Goal: Information Seeking & Learning: Compare options

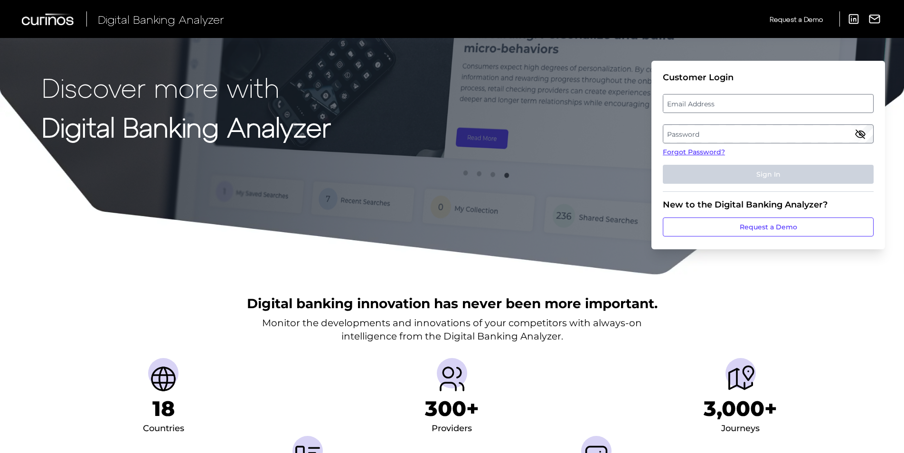
click at [685, 100] on label "Email Address" at bounding box center [767, 103] width 209 height 17
click at [685, 100] on input "email" at bounding box center [768, 103] width 211 height 19
type input "marina.ferrara@santander.co.uk"
click at [737, 129] on label "Password" at bounding box center [767, 133] width 209 height 17
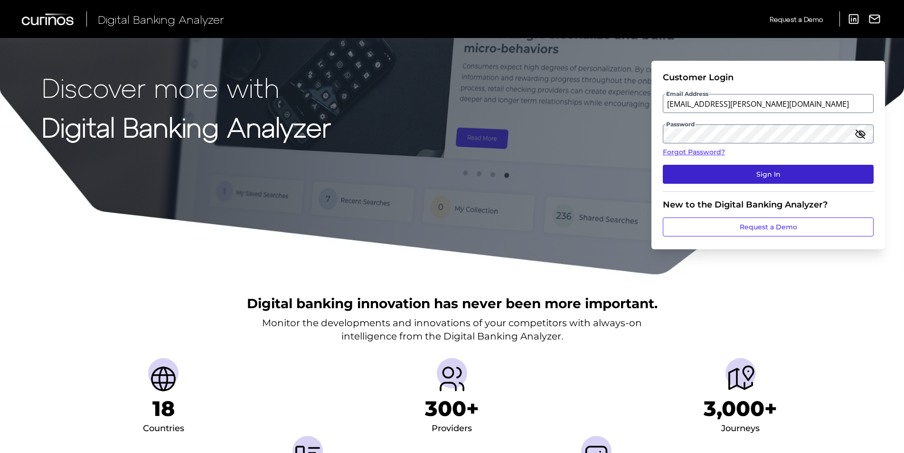
click at [748, 174] on button "Sign In" at bounding box center [768, 174] width 211 height 19
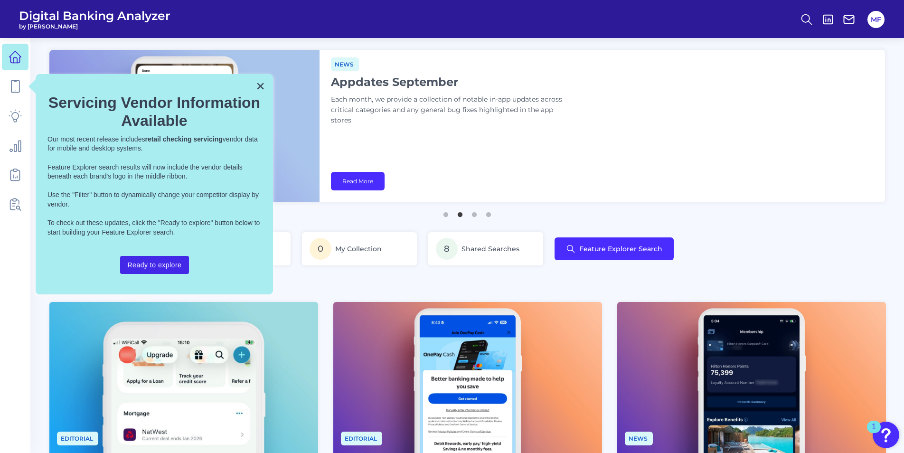
click at [152, 263] on button "Ready to explore" at bounding box center [154, 265] width 69 height 18
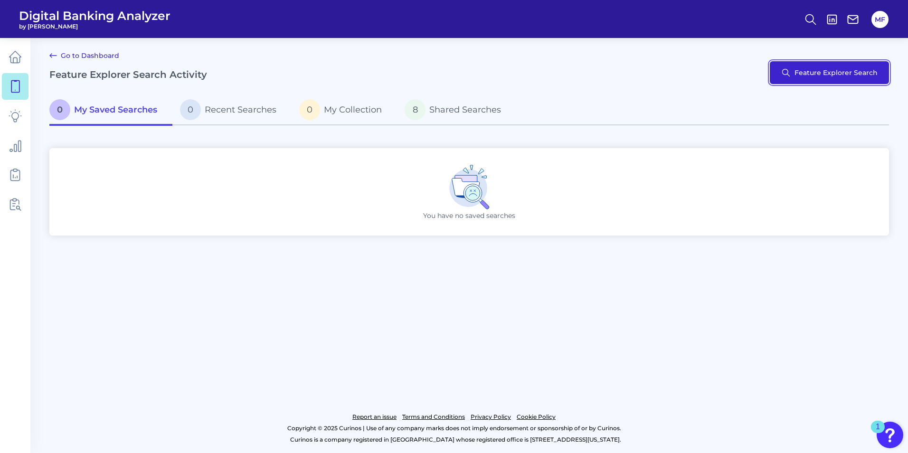
click at [851, 81] on button "Feature Explorer Search" at bounding box center [828, 72] width 119 height 23
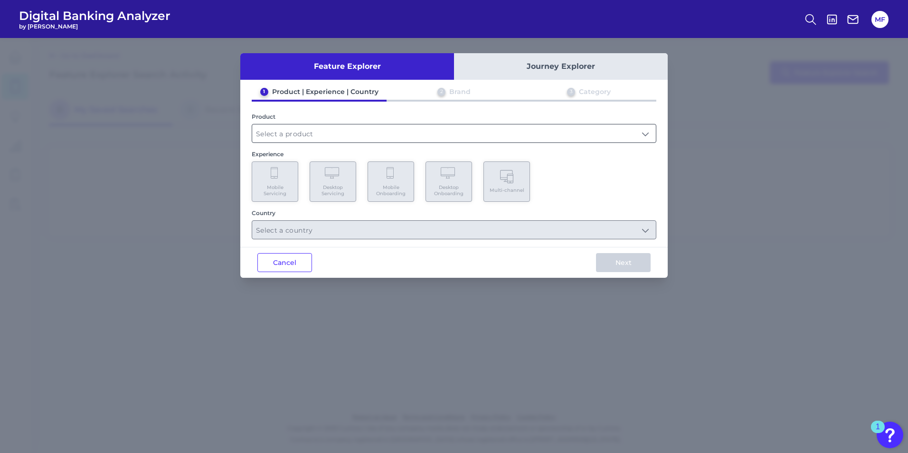
click at [298, 131] on input "text" at bounding box center [453, 133] width 403 height 18
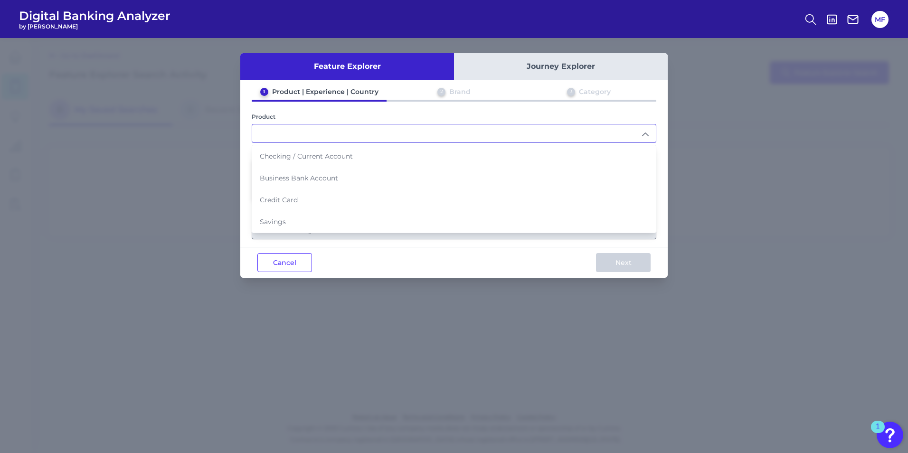
click at [284, 224] on span "Savings" at bounding box center [273, 221] width 26 height 9
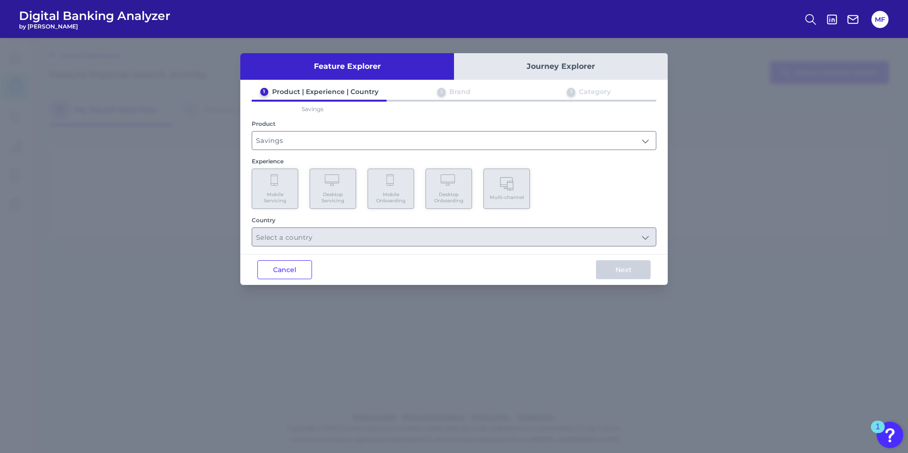
type input "Savings"
click at [405, 190] on Onboarding "Mobile Onboarding" at bounding box center [390, 188] width 47 height 40
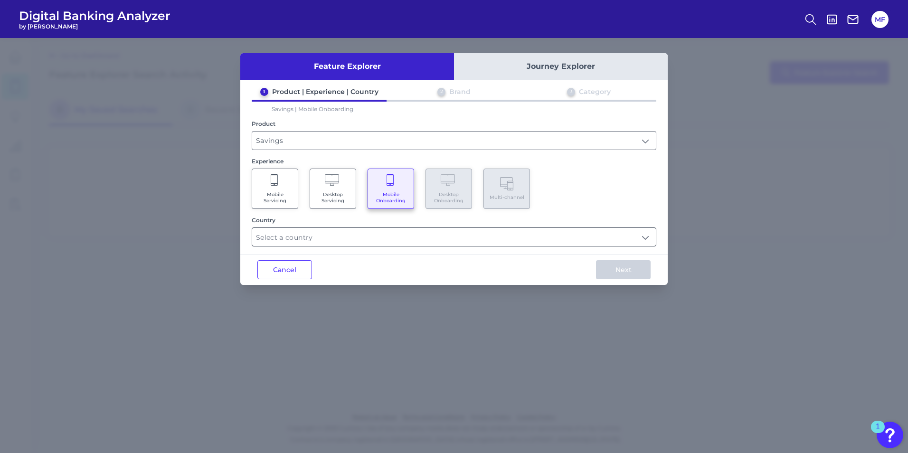
click at [358, 243] on input "text" at bounding box center [453, 237] width 403 height 18
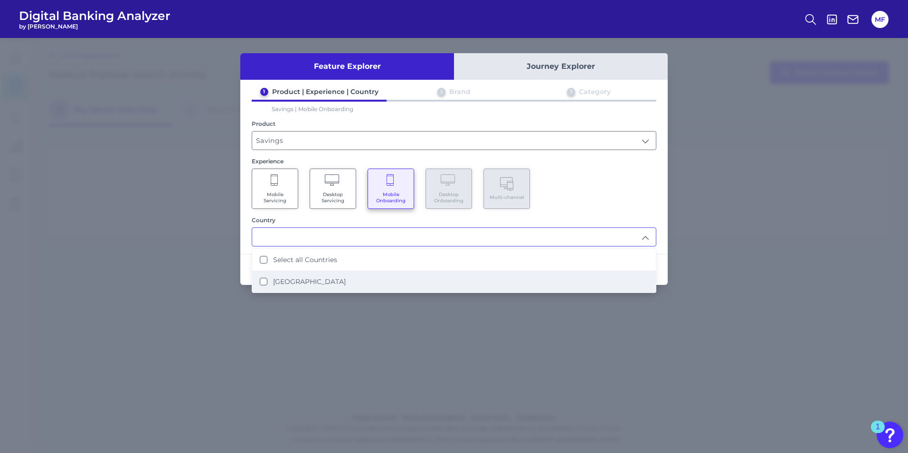
click at [273, 281] on label "[GEOGRAPHIC_DATA]" at bounding box center [309, 281] width 73 height 9
type input "Select all Countries"
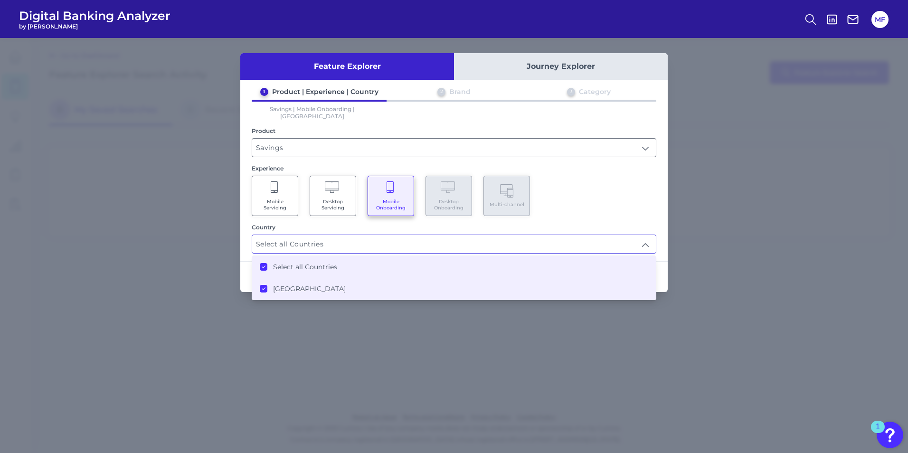
click at [264, 285] on Kingdom "[GEOGRAPHIC_DATA]" at bounding box center [264, 289] width 8 height 8
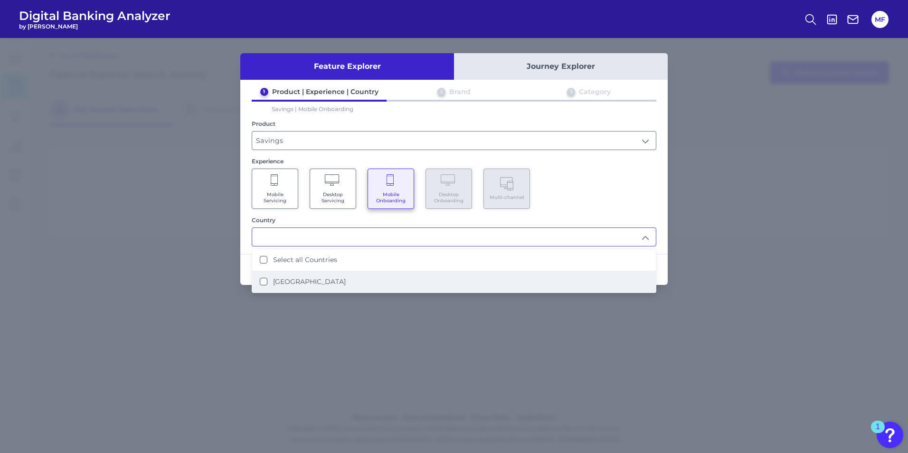
click at [264, 279] on Kingdom "[GEOGRAPHIC_DATA]" at bounding box center [264, 282] width 8 height 8
type input "Select all Countries"
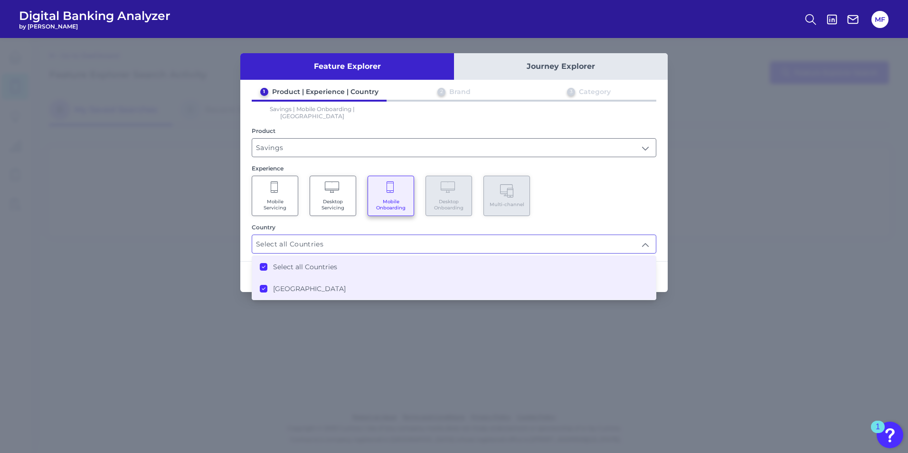
click at [611, 180] on div "Mobile Servicing Desktop Servicing Mobile Onboarding Desktop Onboarding Multi-c…" at bounding box center [454, 196] width 404 height 40
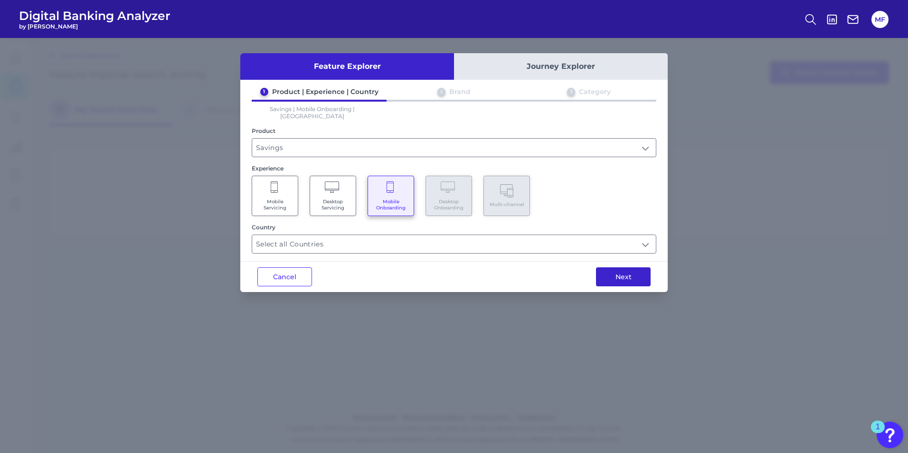
click at [618, 270] on button "Next" at bounding box center [623, 276] width 55 height 19
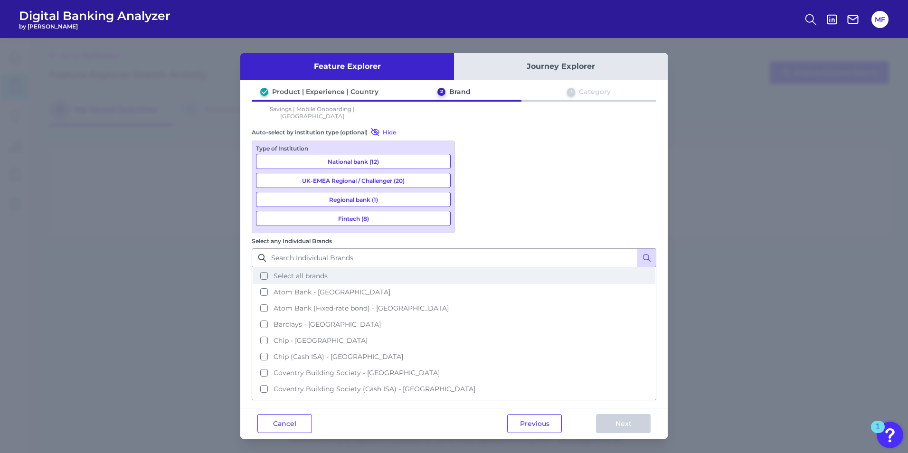
click at [261, 273] on button "Select all brands" at bounding box center [454, 276] width 402 height 16
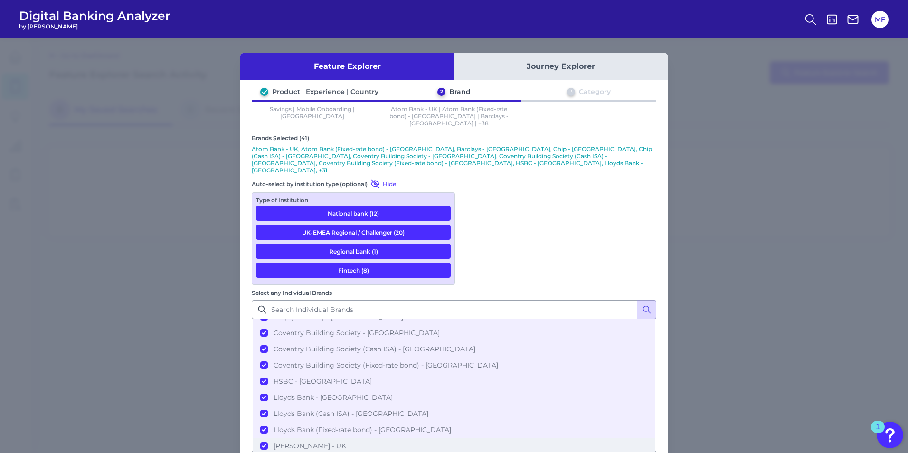
scroll to position [95, 0]
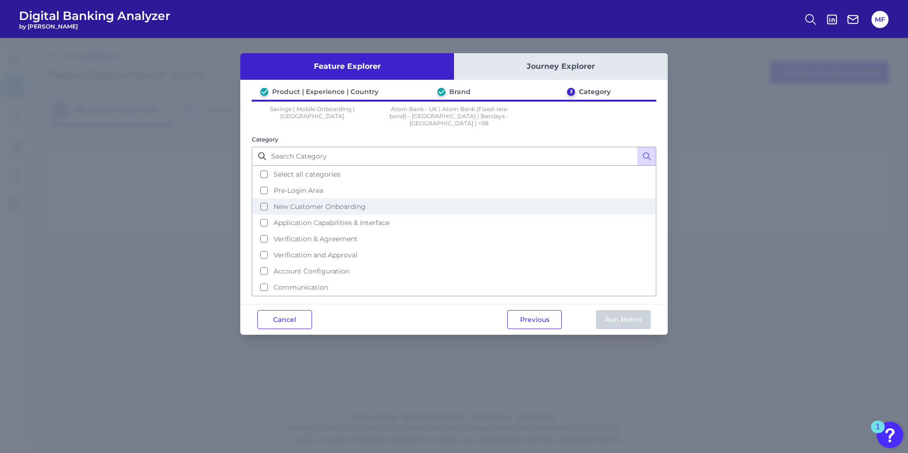
click at [267, 198] on button "New Customer Onboarding" at bounding box center [454, 206] width 402 height 16
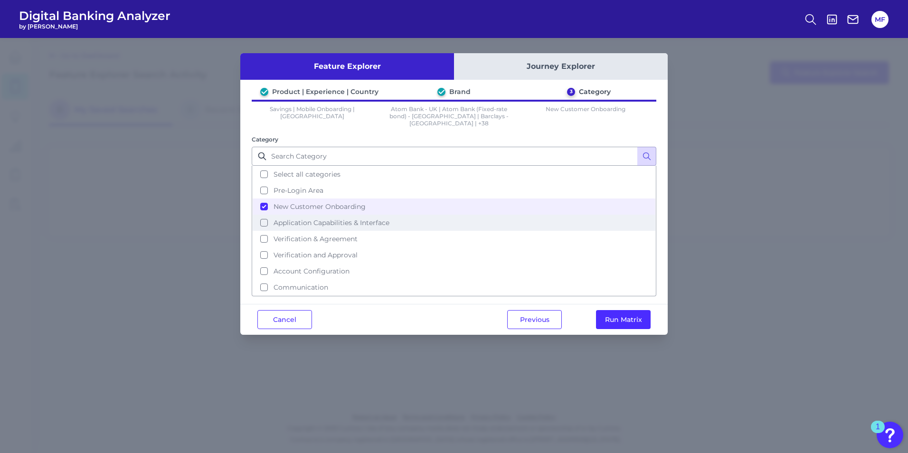
click at [275, 218] on span "Application Capabilities & Interface" at bounding box center [331, 222] width 116 height 9
click at [613, 310] on button "Run Matrix" at bounding box center [623, 319] width 55 height 19
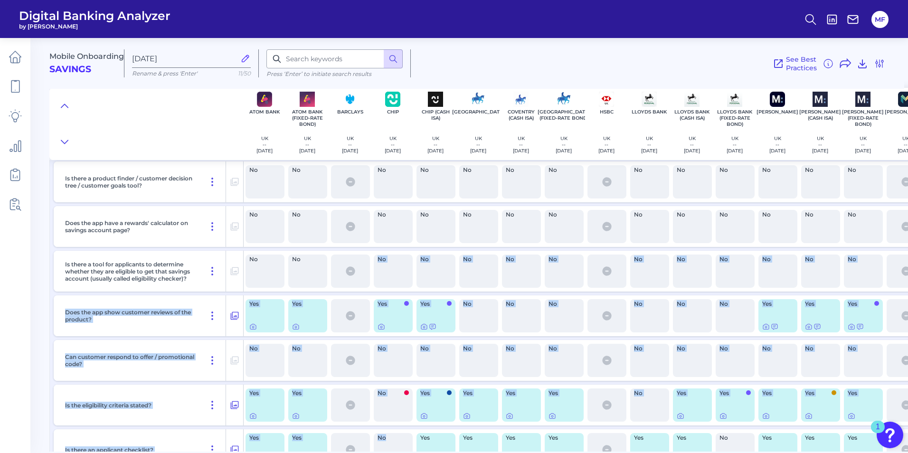
drag, startPoint x: 376, startPoint y: 447, endPoint x: 399, endPoint y: 440, distance: 24.2
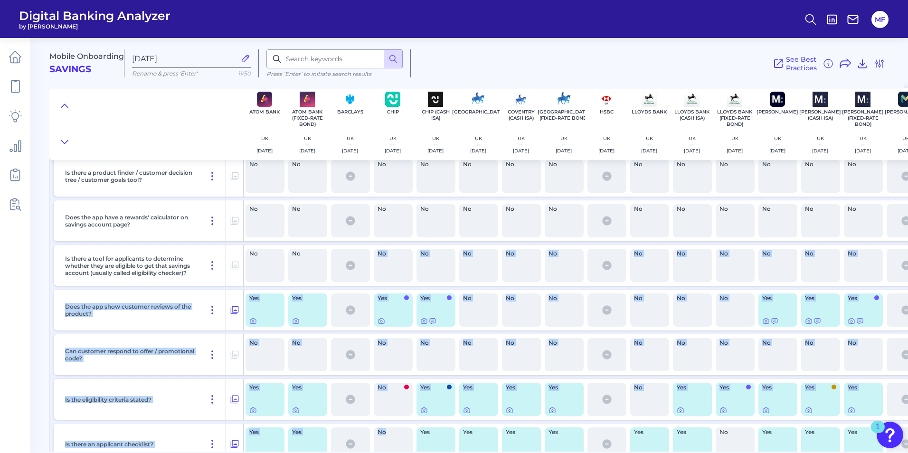
click at [161, 318] on div "Does the app show customer reviews of the product?" at bounding box center [143, 310] width 165 height 41
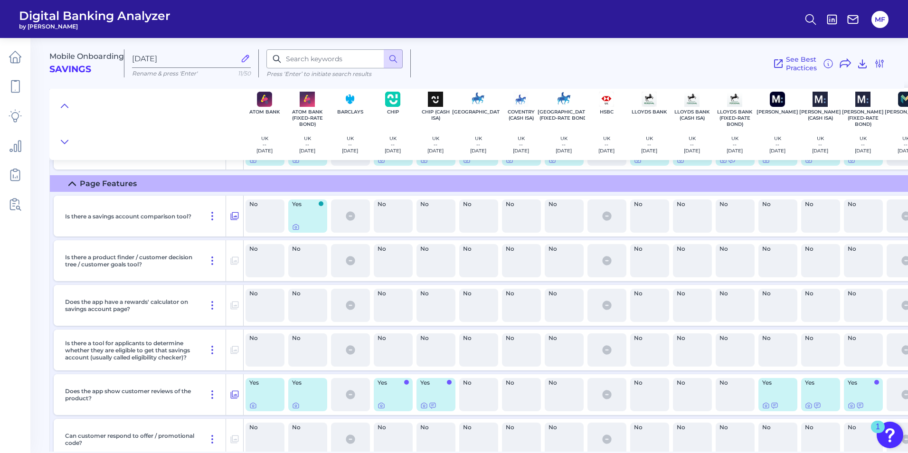
scroll to position [0, 0]
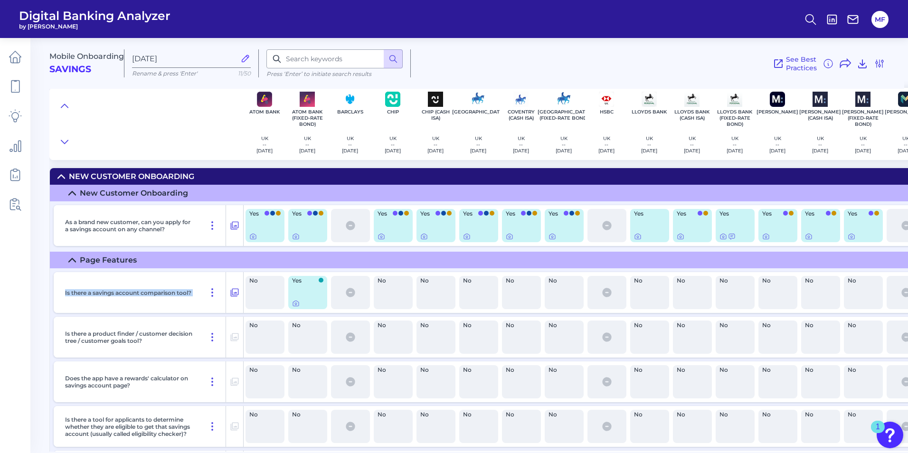
drag, startPoint x: 61, startPoint y: 292, endPoint x: 201, endPoint y: 299, distance: 140.2
click at [201, 299] on div "Is there a savings account comparison tool?" at bounding box center [149, 292] width 190 height 41
click at [115, 228] on p "As a brand new customer, can you apply for a savings account on any channel?" at bounding box center [130, 225] width 130 height 14
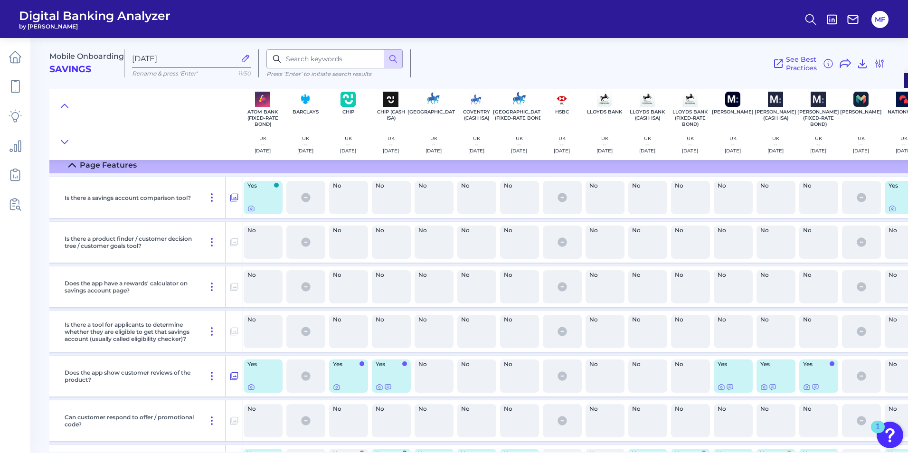
scroll to position [95, 43]
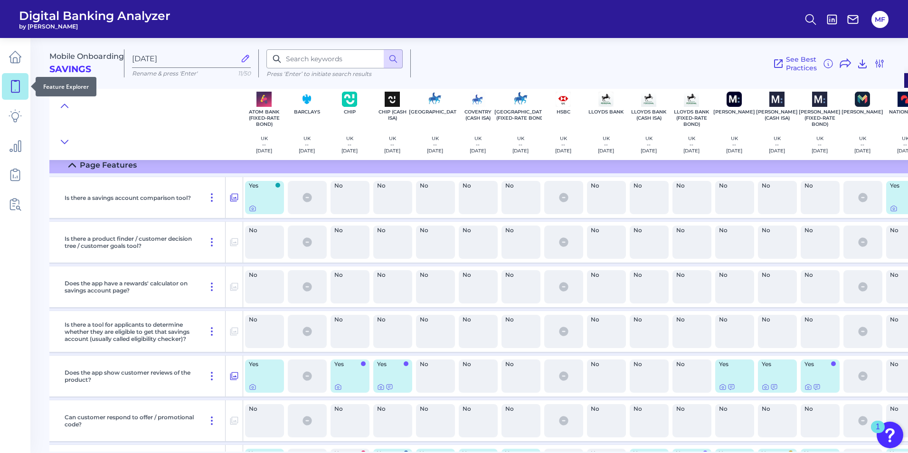
click at [18, 84] on icon at bounding box center [15, 86] width 13 height 13
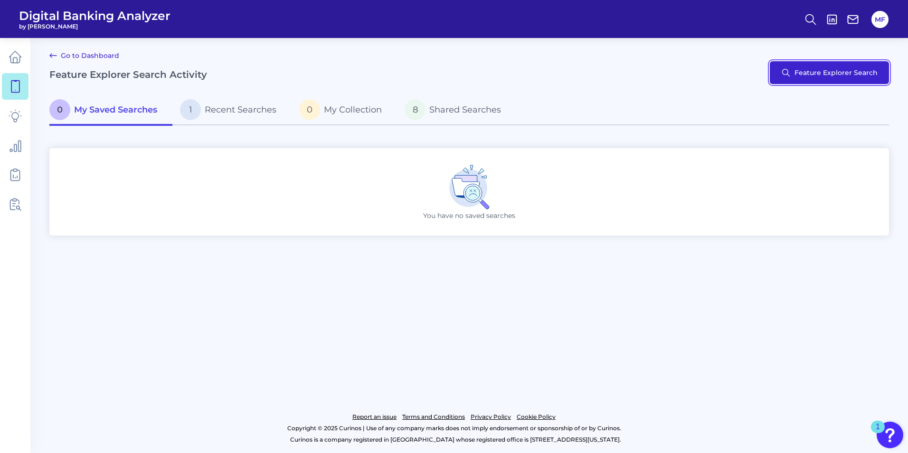
click at [805, 80] on button "Feature Explorer Search" at bounding box center [828, 72] width 119 height 23
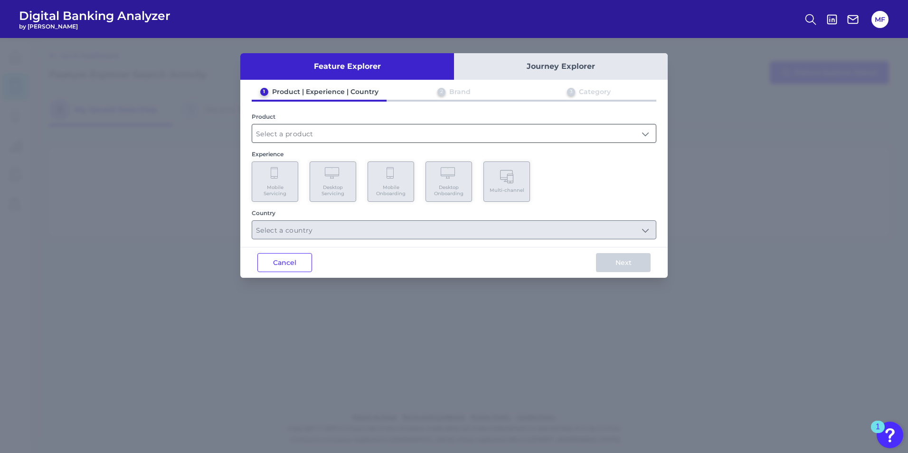
click at [412, 138] on input "text" at bounding box center [453, 133] width 403 height 18
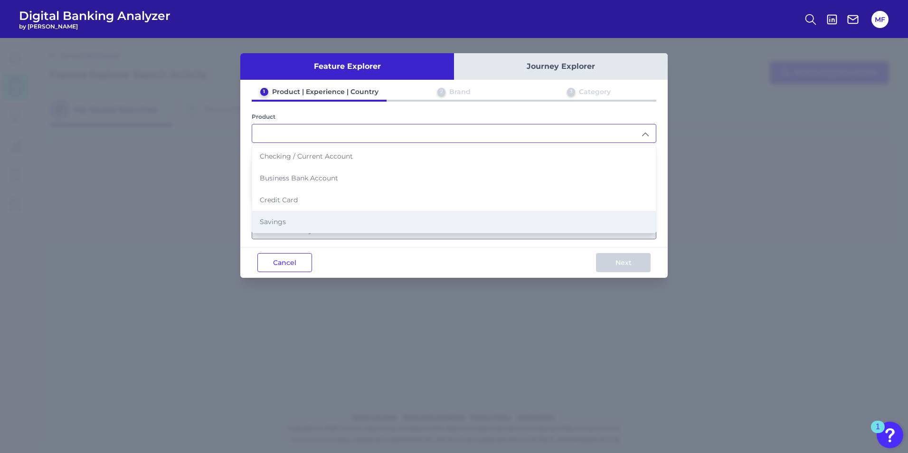
click at [359, 215] on li "Savings" at bounding box center [453, 222] width 403 height 22
type input "Savings"
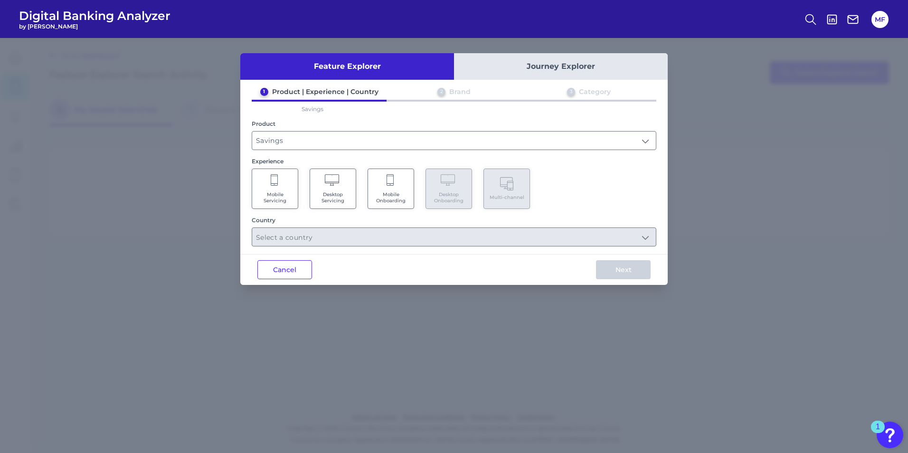
click at [279, 189] on Servicing "Mobile Servicing" at bounding box center [275, 188] width 47 height 40
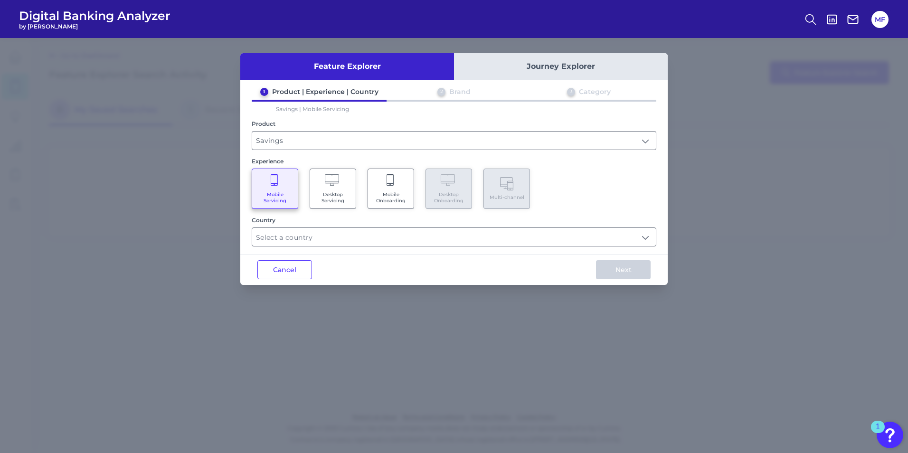
click at [407, 193] on span "Mobile Onboarding" at bounding box center [391, 197] width 36 height 12
click at [310, 231] on input "text" at bounding box center [453, 237] width 403 height 18
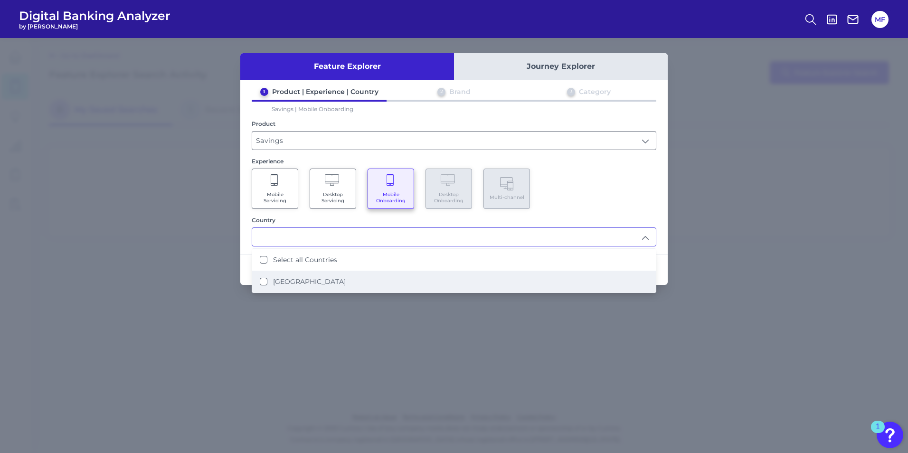
click at [279, 287] on li "[GEOGRAPHIC_DATA]" at bounding box center [453, 282] width 403 height 22
type input "Select all Countries"
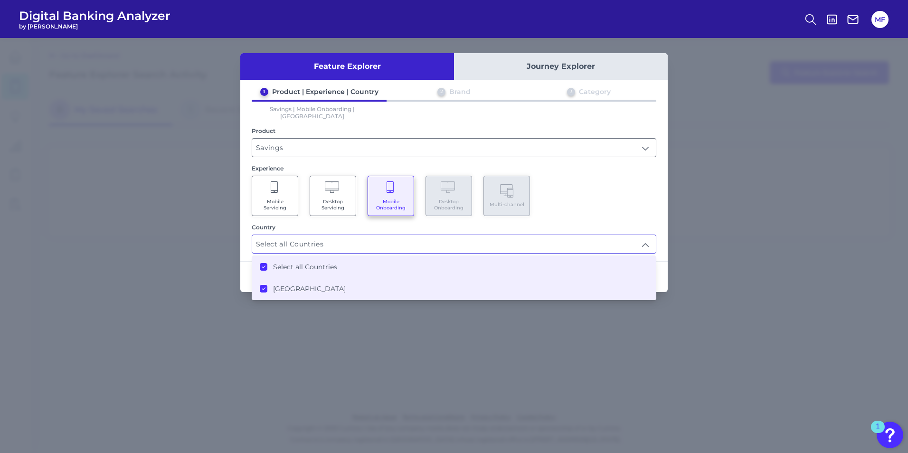
click at [711, 239] on div "Feature Explorer Journey Explorer 1 Product | Experience | Country 2 Brand 3 Ca…" at bounding box center [454, 245] width 908 height 415
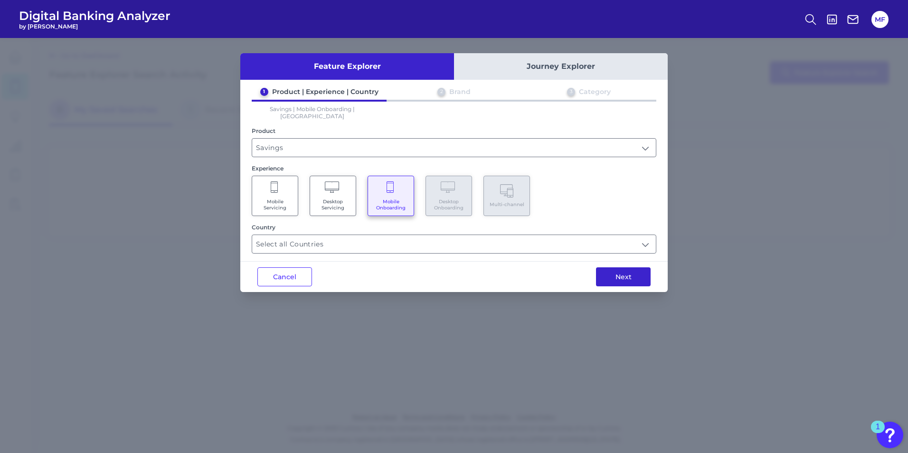
click at [625, 270] on button "Next" at bounding box center [623, 276] width 55 height 19
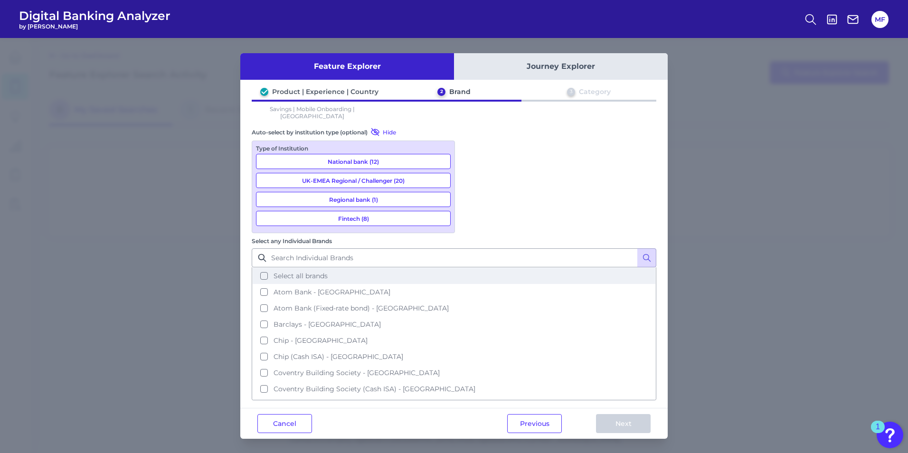
click at [289, 271] on span "Select all brands" at bounding box center [300, 275] width 54 height 9
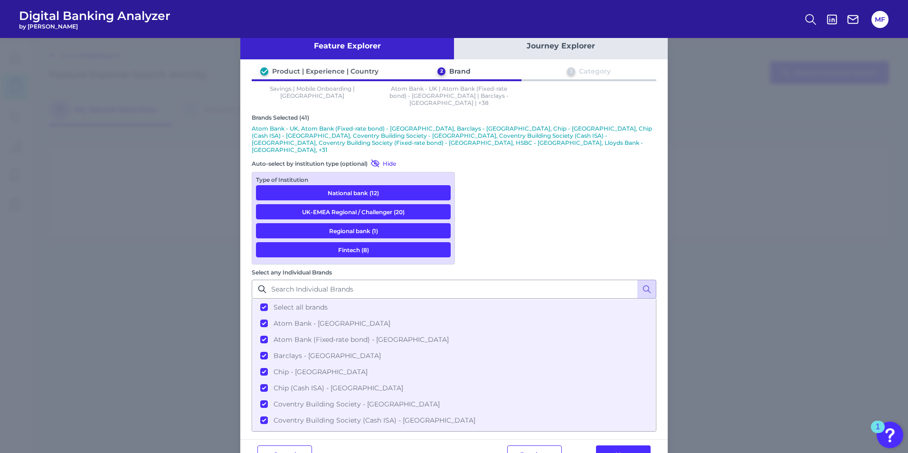
scroll to position [31, 0]
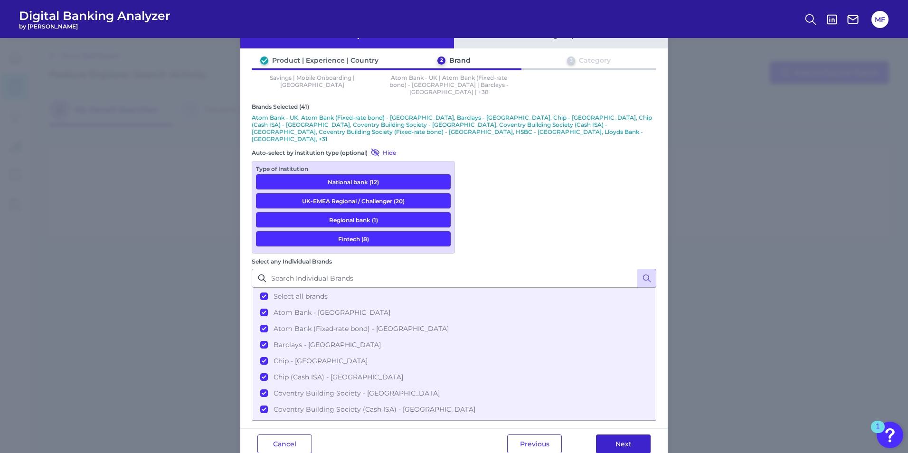
click at [638, 434] on button "Next" at bounding box center [623, 443] width 55 height 19
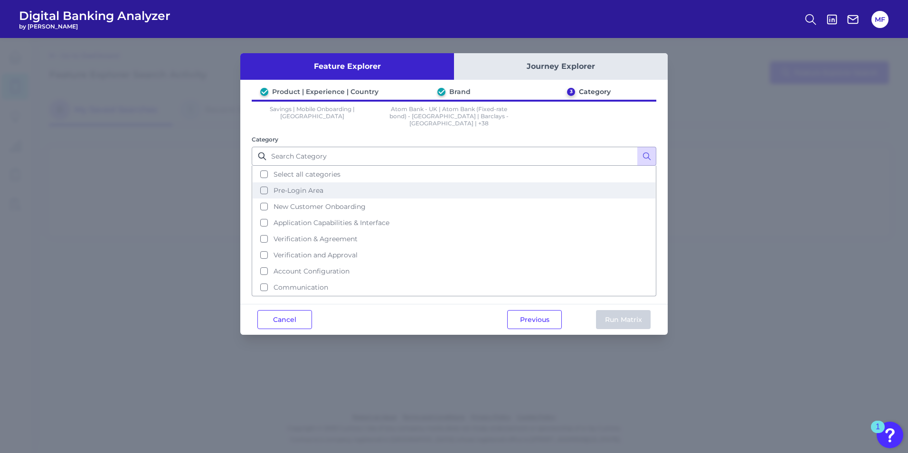
click at [327, 184] on button "Pre-Login Area" at bounding box center [454, 190] width 402 height 16
click at [611, 318] on button "Run Matrix" at bounding box center [623, 319] width 55 height 19
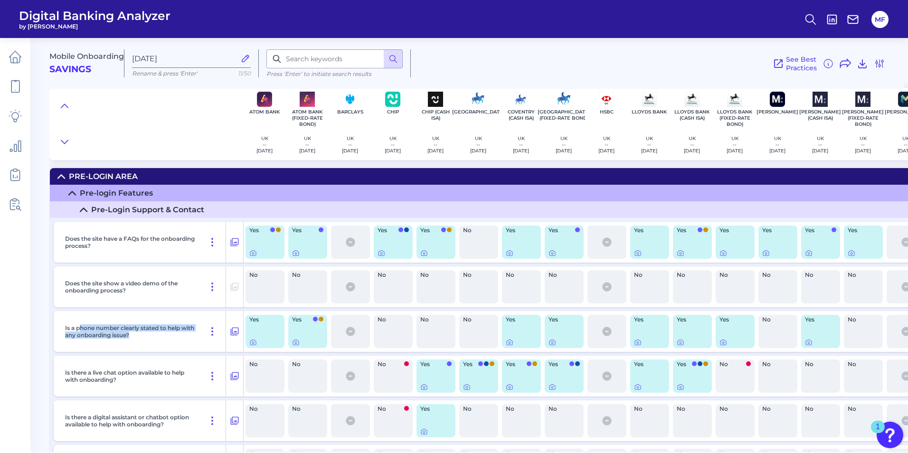
drag, startPoint x: 81, startPoint y: 325, endPoint x: 144, endPoint y: 337, distance: 64.8
click at [144, 337] on p "Is a phone number clearly stated to help with any onboarding issue?" at bounding box center [130, 331] width 130 height 14
drag, startPoint x: 144, startPoint y: 337, endPoint x: 159, endPoint y: 337, distance: 15.2
click at [159, 337] on p "Is a phone number clearly stated to help with any onboarding issue?" at bounding box center [130, 331] width 130 height 14
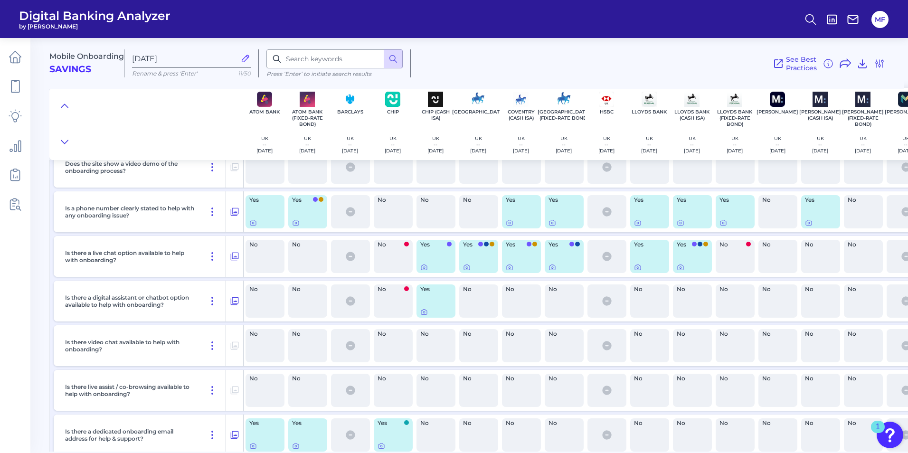
scroll to position [133, 0]
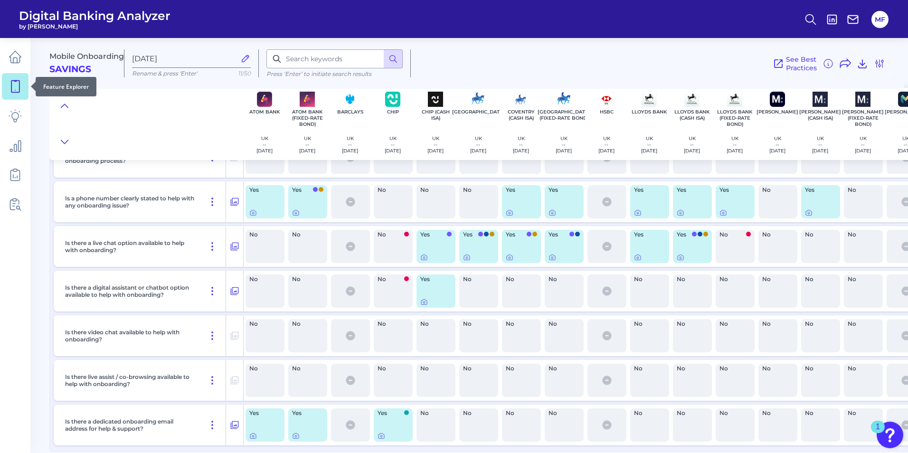
click at [16, 87] on icon at bounding box center [15, 86] width 13 height 13
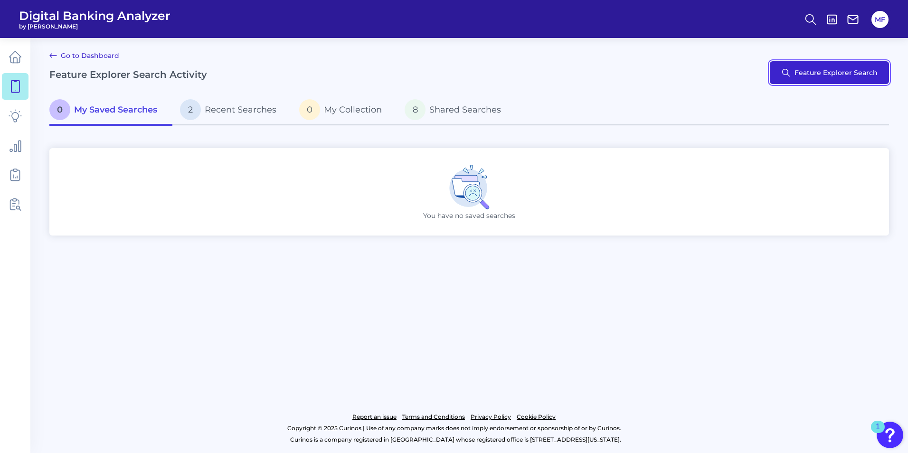
click at [809, 75] on button "Feature Explorer Search" at bounding box center [828, 72] width 119 height 23
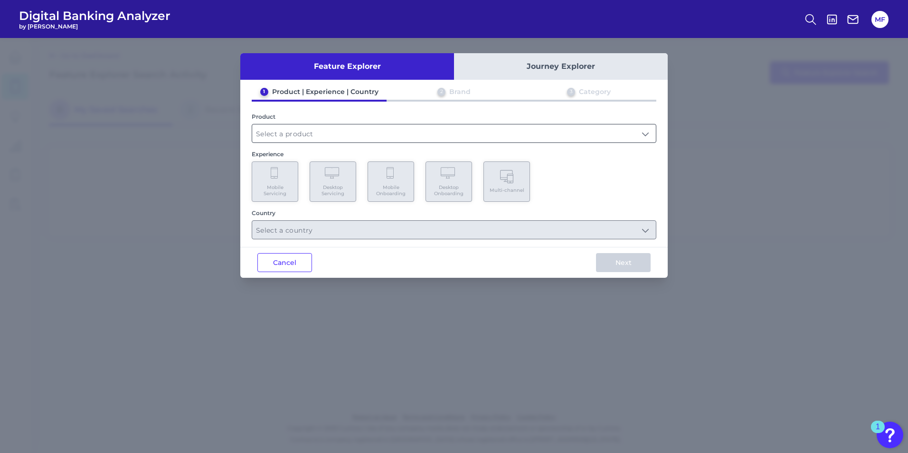
click at [415, 134] on input "text" at bounding box center [453, 133] width 403 height 18
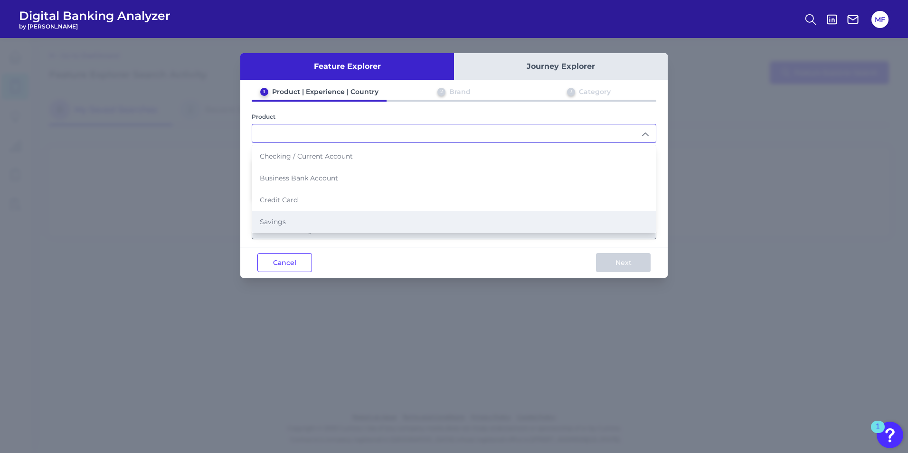
click at [327, 217] on li "Savings" at bounding box center [453, 222] width 403 height 22
type input "Savings"
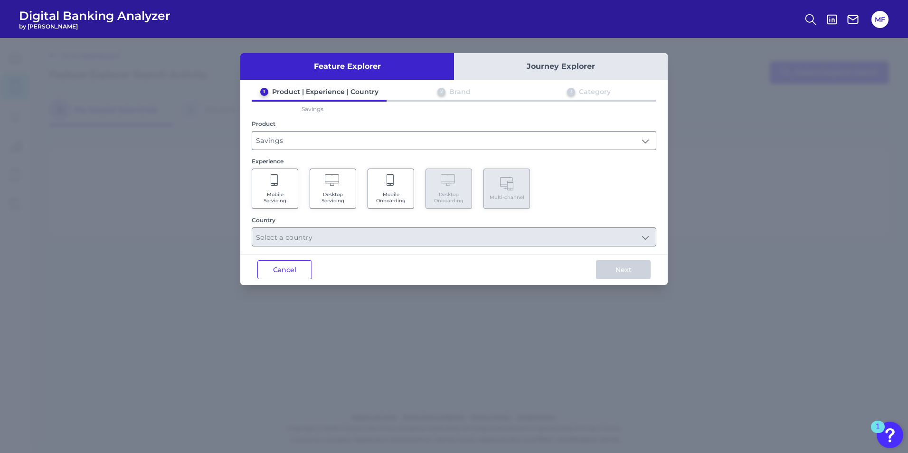
click at [290, 189] on Servicing "Mobile Servicing" at bounding box center [275, 188] width 47 height 40
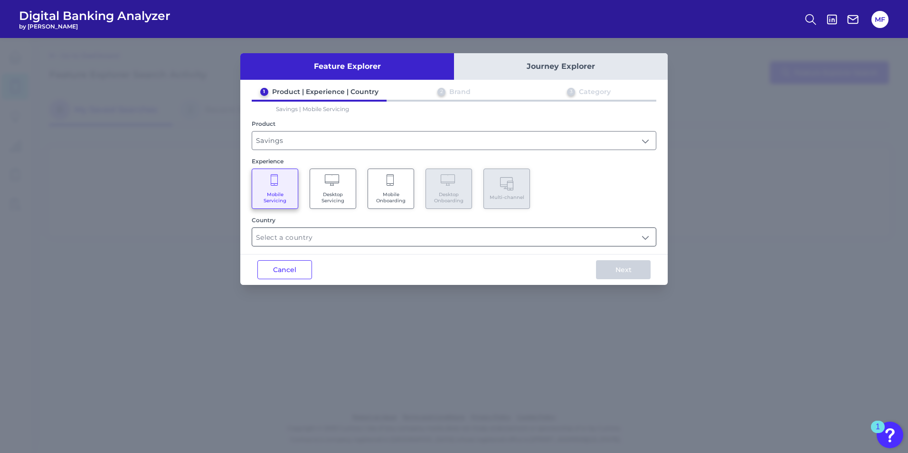
click at [321, 234] on input "text" at bounding box center [453, 237] width 403 height 18
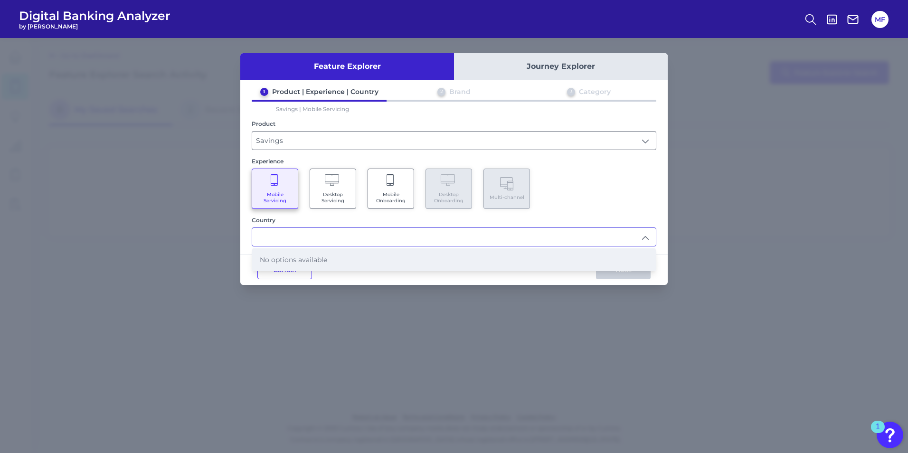
click at [325, 256] on li "No options available" at bounding box center [453, 260] width 403 height 22
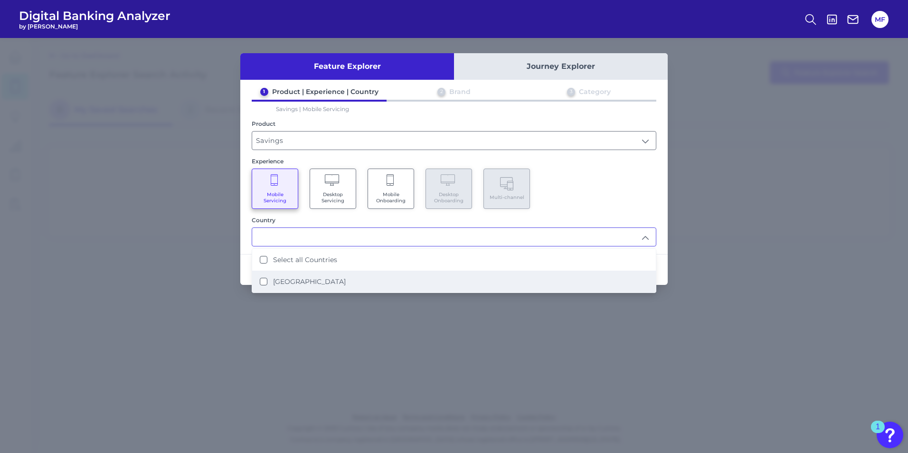
click at [455, 271] on li "[GEOGRAPHIC_DATA]" at bounding box center [453, 282] width 403 height 22
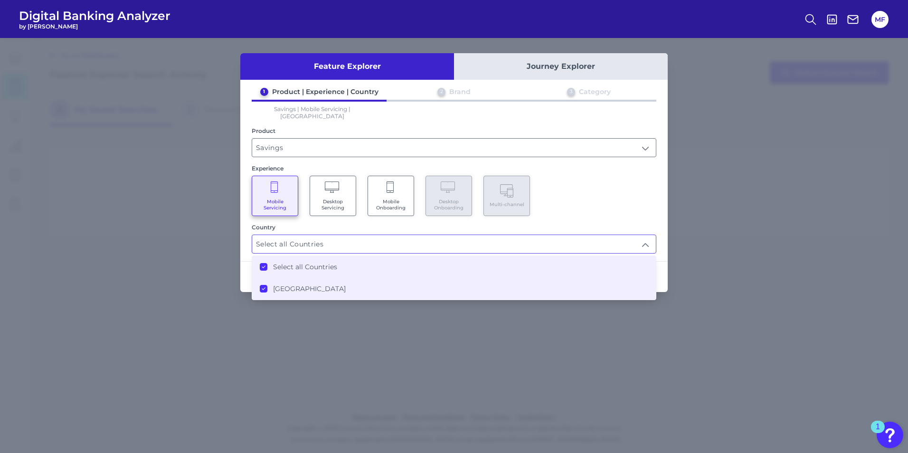
type input "Select all Countries"
click at [648, 165] on div "Experience" at bounding box center [454, 168] width 404 height 7
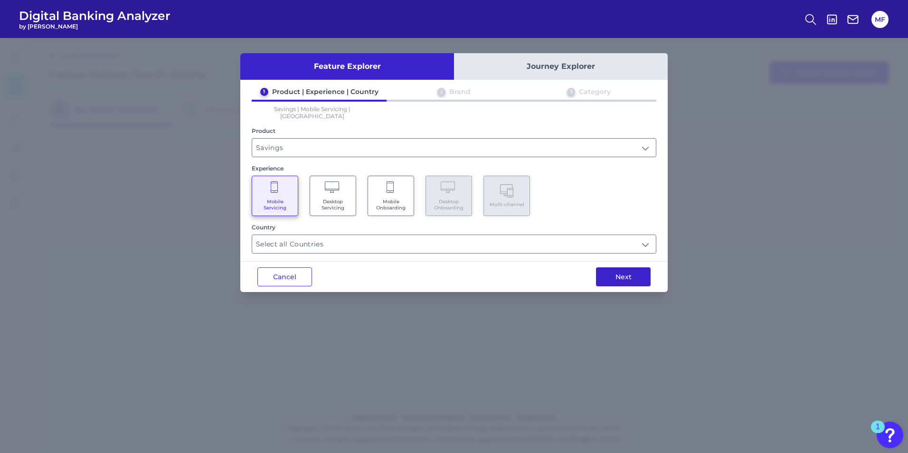
click at [629, 273] on button "Next" at bounding box center [623, 276] width 55 height 19
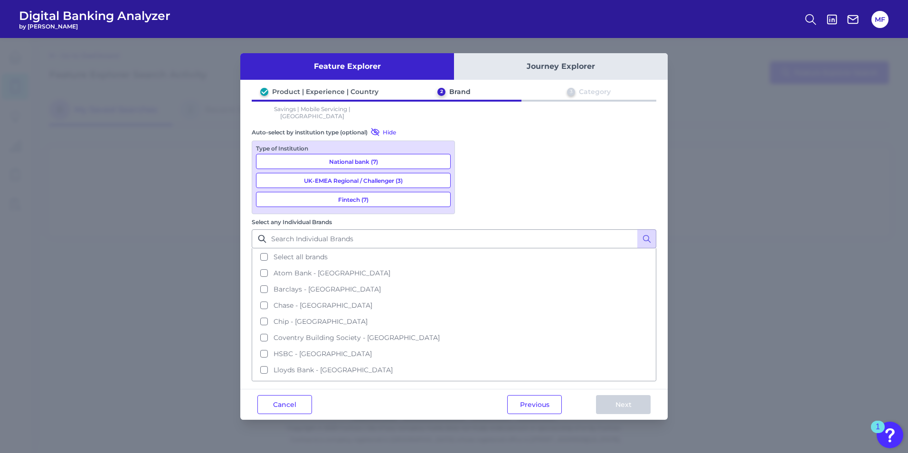
click at [327, 253] on span "Select all brands" at bounding box center [300, 257] width 54 height 9
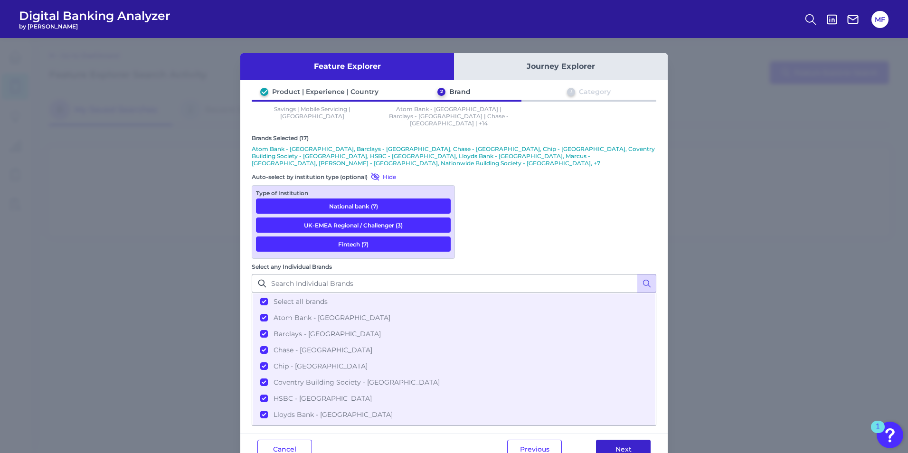
click at [646, 440] on button "Next" at bounding box center [623, 449] width 55 height 19
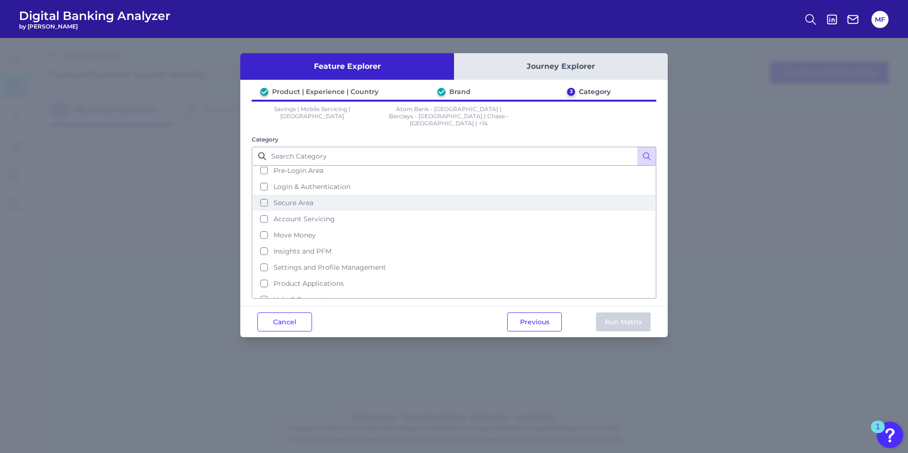
scroll to position [30, 0]
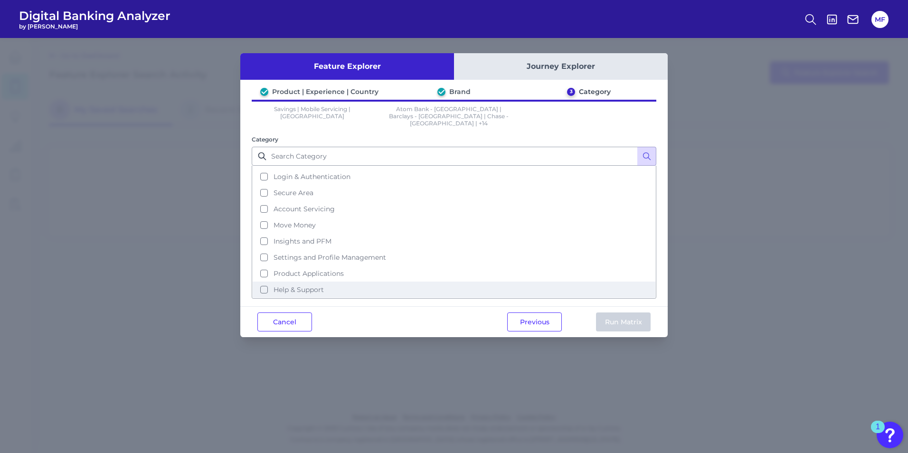
click at [301, 285] on span "Help & Support" at bounding box center [298, 289] width 50 height 9
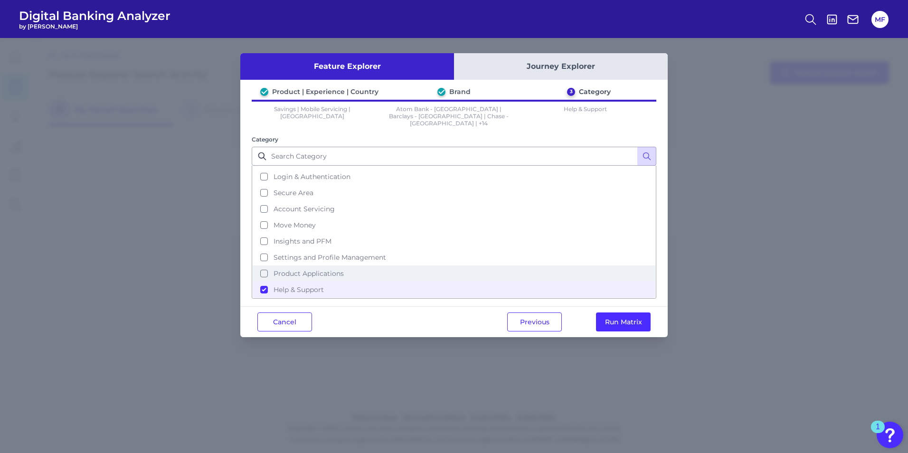
click at [315, 273] on button "Product Applications" at bounding box center [454, 273] width 402 height 16
click at [492, 152] on input "Category" at bounding box center [454, 156] width 404 height 19
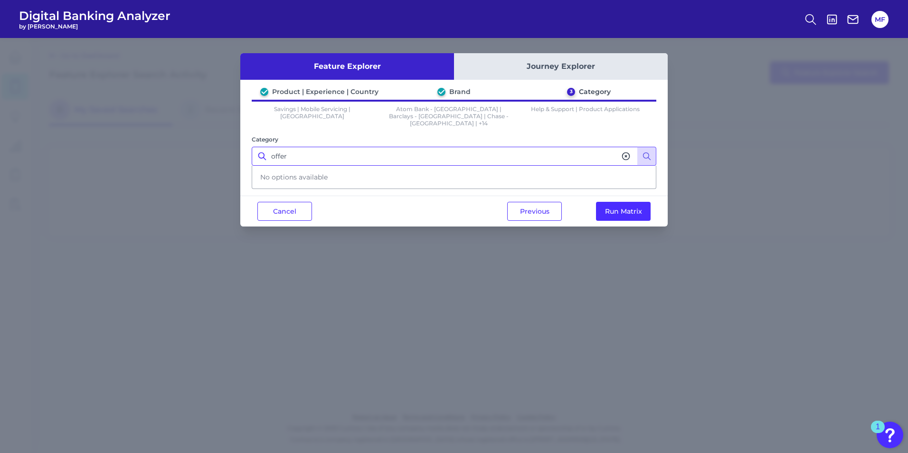
scroll to position [0, 0]
type input "offer"
click at [623, 151] on icon at bounding box center [625, 155] width 9 height 9
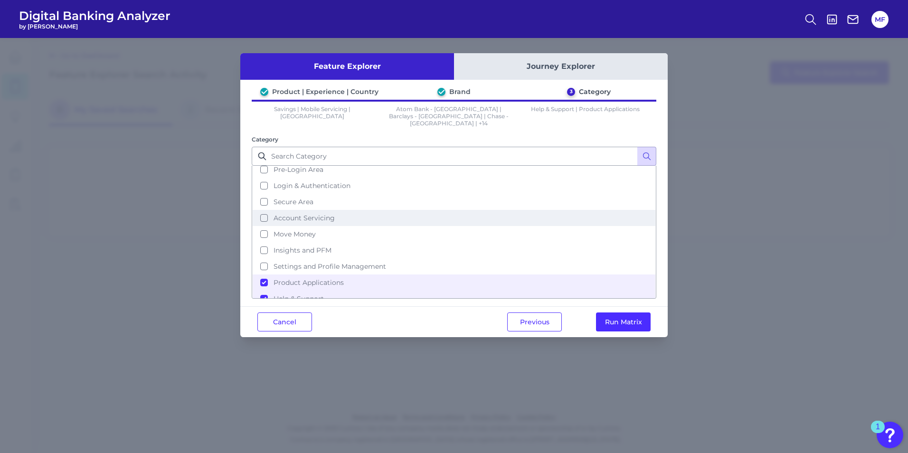
scroll to position [30, 0]
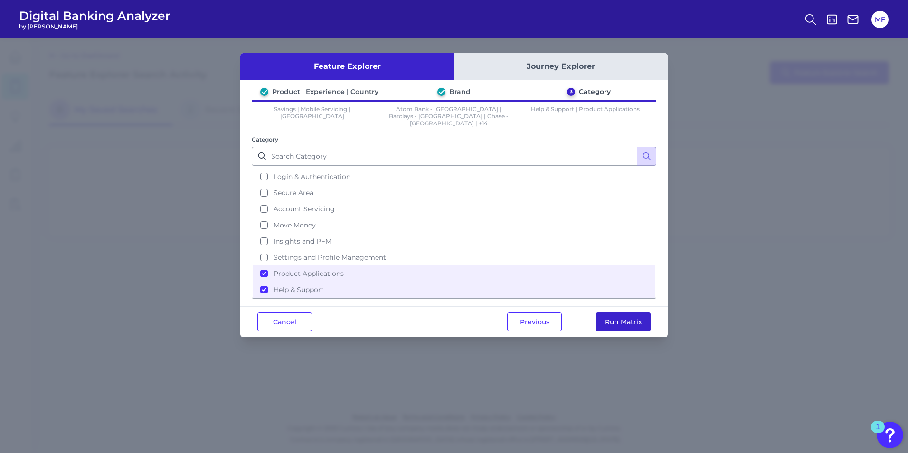
click at [616, 314] on button "Run Matrix" at bounding box center [623, 321] width 55 height 19
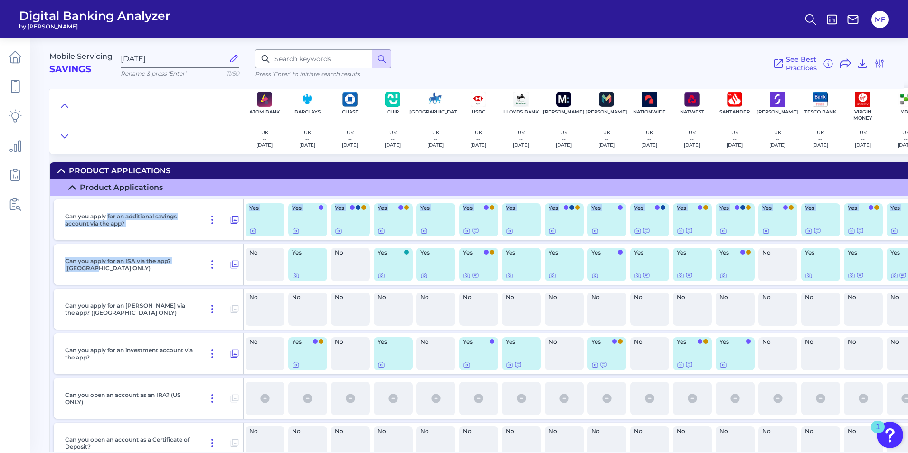
drag, startPoint x: 108, startPoint y: 218, endPoint x: 177, endPoint y: 264, distance: 82.7
drag, startPoint x: 177, startPoint y: 264, endPoint x: 126, endPoint y: 294, distance: 58.3
click at [126, 293] on div "Can you apply for an [PERSON_NAME] via the app? ([GEOGRAPHIC_DATA] ONLY)" at bounding box center [143, 309] width 165 height 41
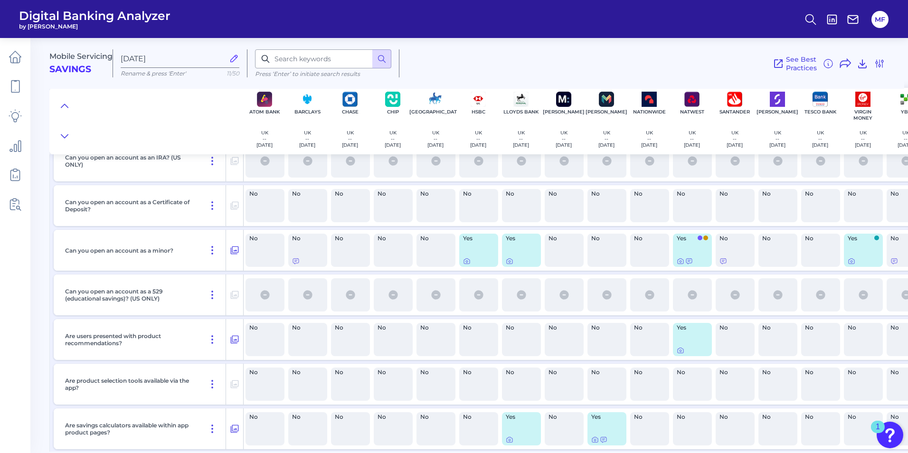
scroll to position [285, 0]
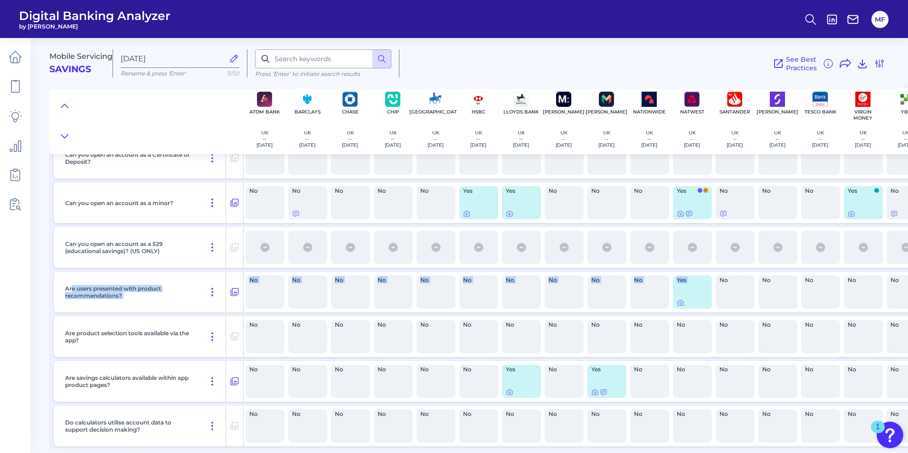
drag, startPoint x: 73, startPoint y: 291, endPoint x: 703, endPoint y: 291, distance: 630.3
click at [703, 291] on div "Are users presented with product recommendations? No No No No No No No No No No…" at bounding box center [512, 291] width 916 height 41
click at [186, 288] on p "Are users presented with product recommendations?" at bounding box center [130, 292] width 130 height 14
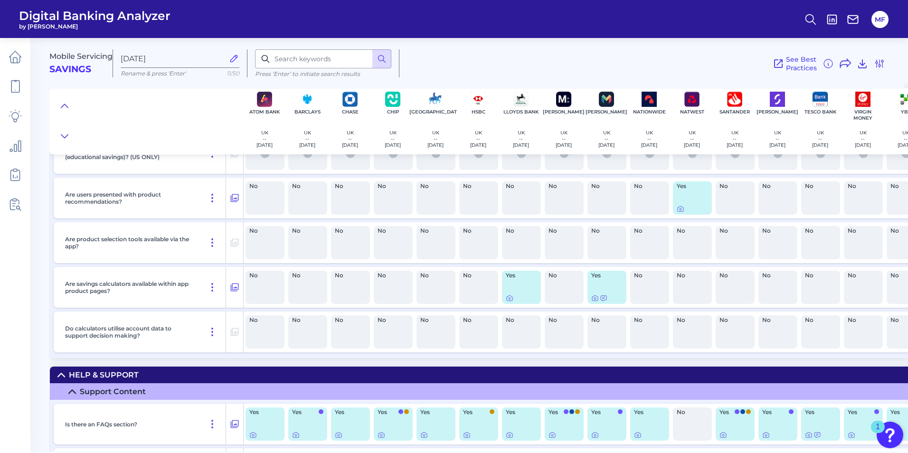
scroll to position [332, 0]
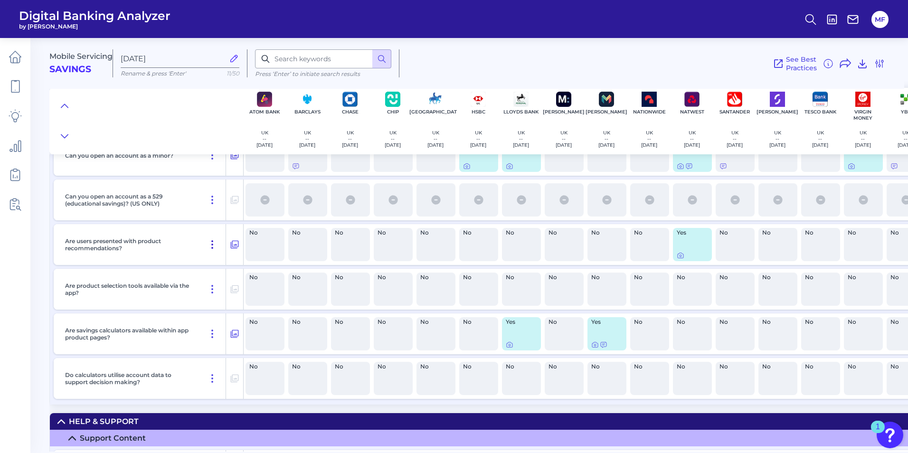
click at [213, 244] on icon at bounding box center [212, 245] width 1 height 8
click at [234, 245] on icon at bounding box center [234, 244] width 9 height 11
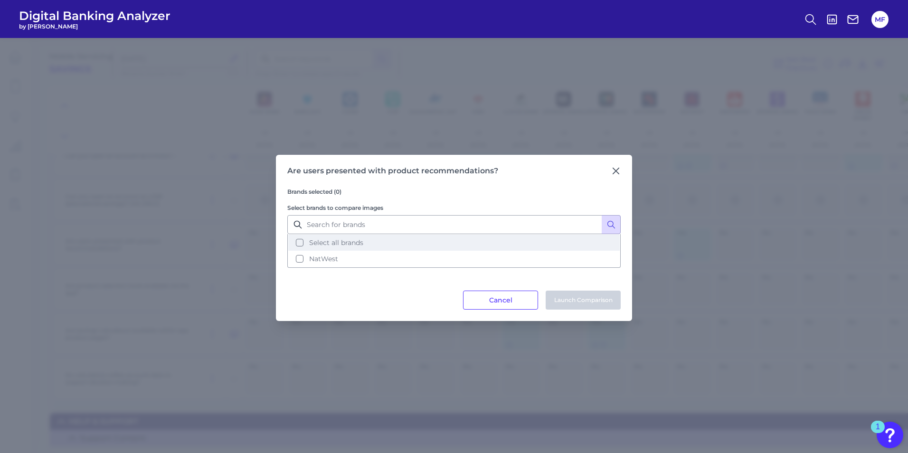
click at [321, 243] on span "Select all brands" at bounding box center [336, 242] width 54 height 9
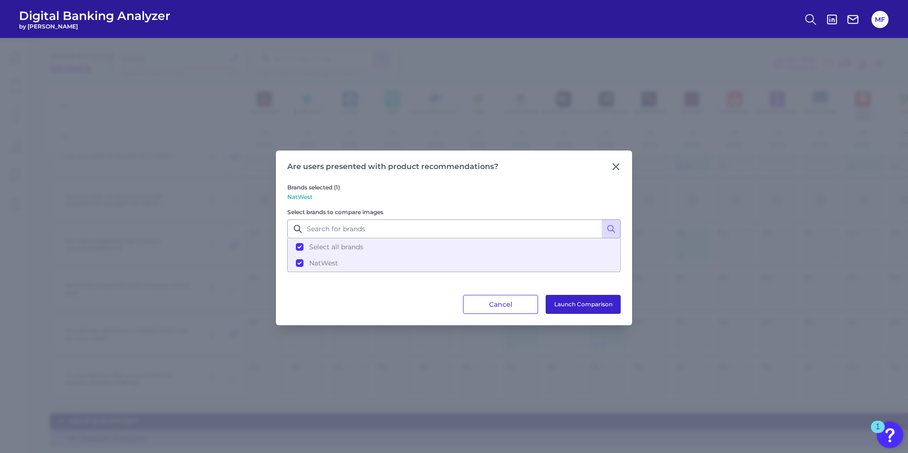
click at [585, 302] on button "Launch Comparison" at bounding box center [582, 304] width 75 height 19
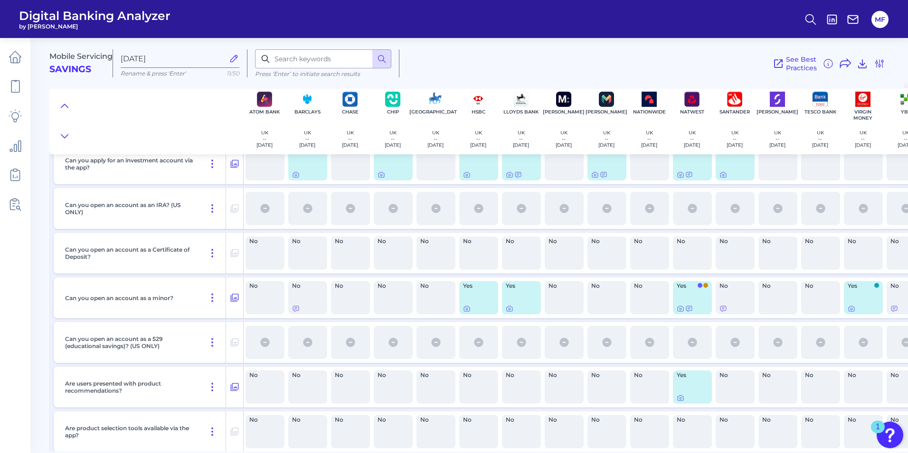
scroll to position [142, 0]
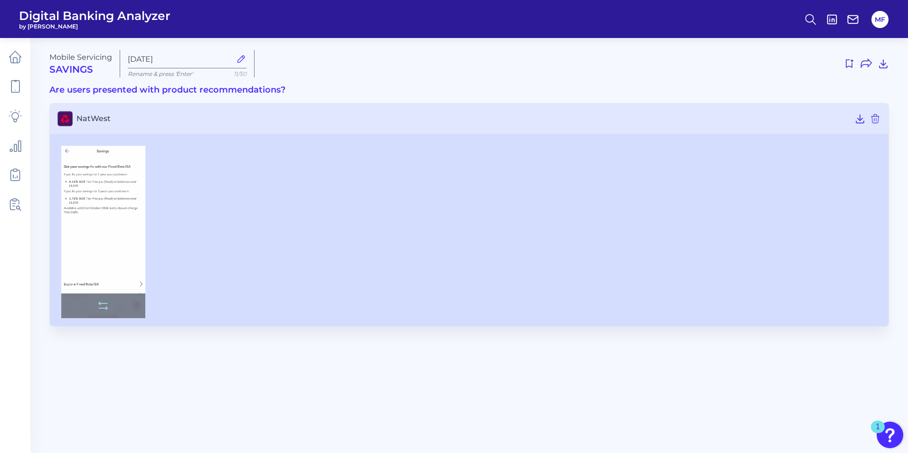
click at [97, 228] on img at bounding box center [103, 232] width 84 height 172
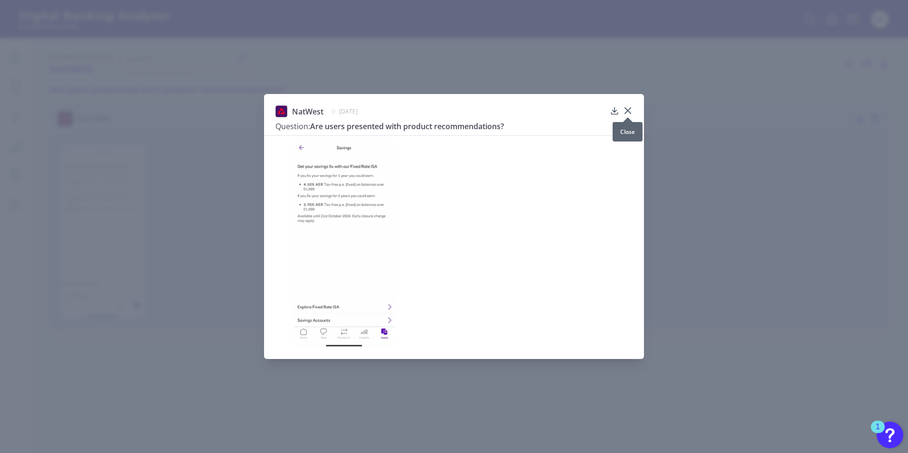
click at [628, 114] on div at bounding box center [627, 116] width 9 height 9
click at [625, 109] on icon at bounding box center [627, 110] width 9 height 9
